Goal: Navigation & Orientation: Understand site structure

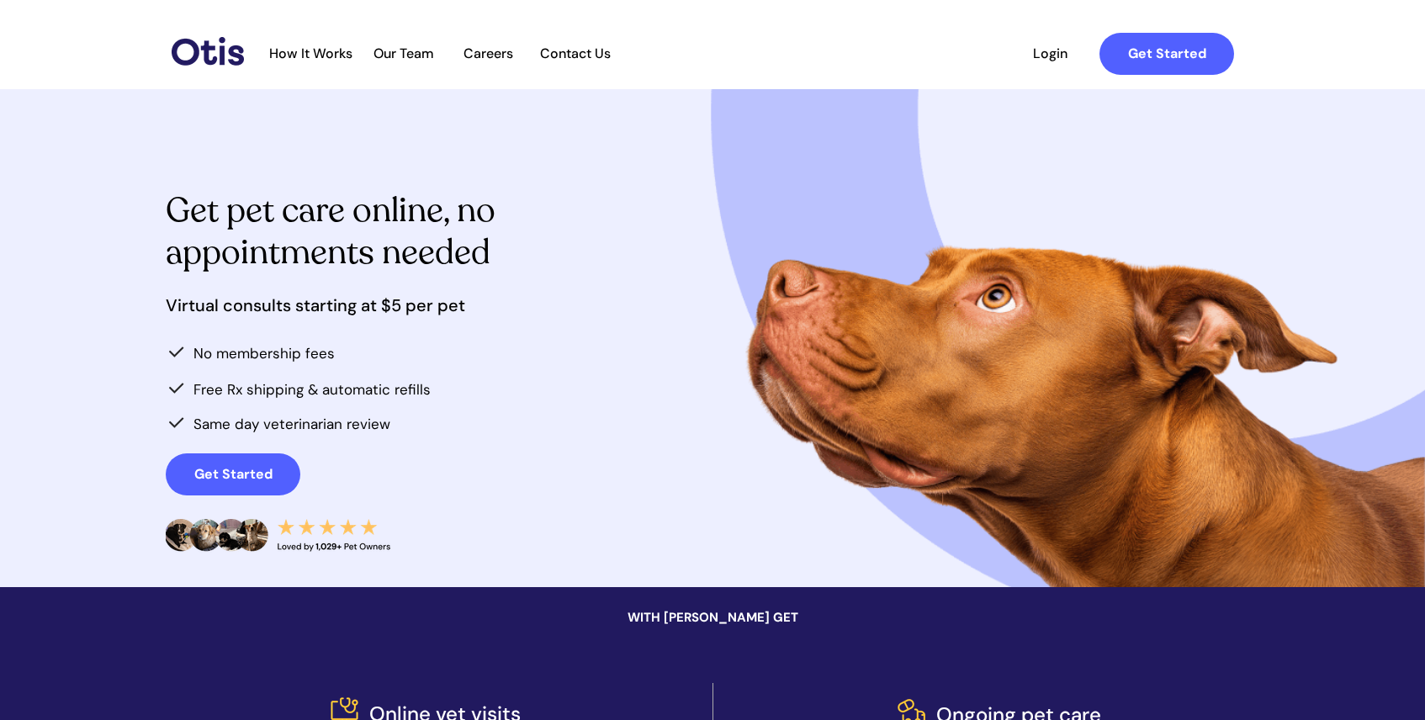
click at [504, 54] on span "Careers" at bounding box center [488, 53] width 82 height 16
click at [320, 54] on span "How It Works" at bounding box center [311, 53] width 100 height 16
click at [294, 50] on span "How It Works" at bounding box center [311, 53] width 100 height 16
click at [419, 51] on span "Our Team" at bounding box center [403, 53] width 82 height 16
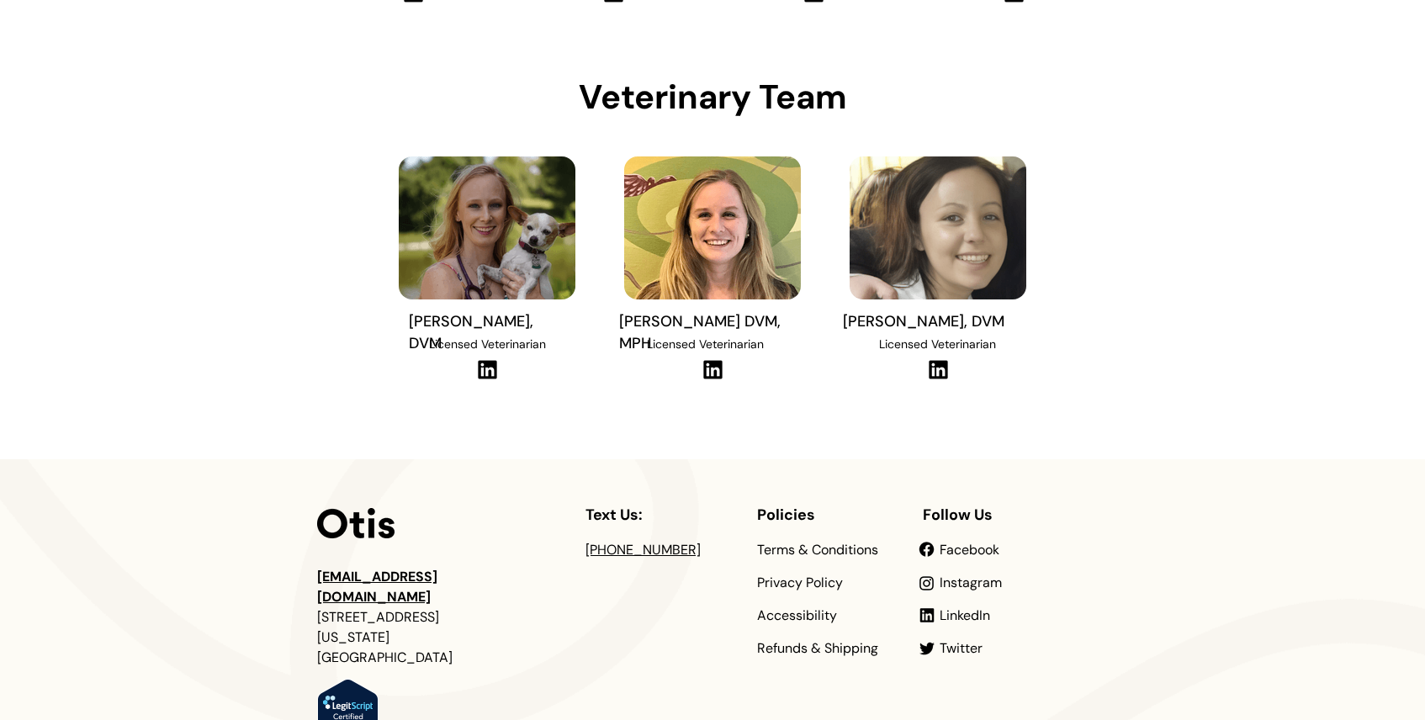
scroll to position [537, 0]
